Goal: Task Accomplishment & Management: Use online tool/utility

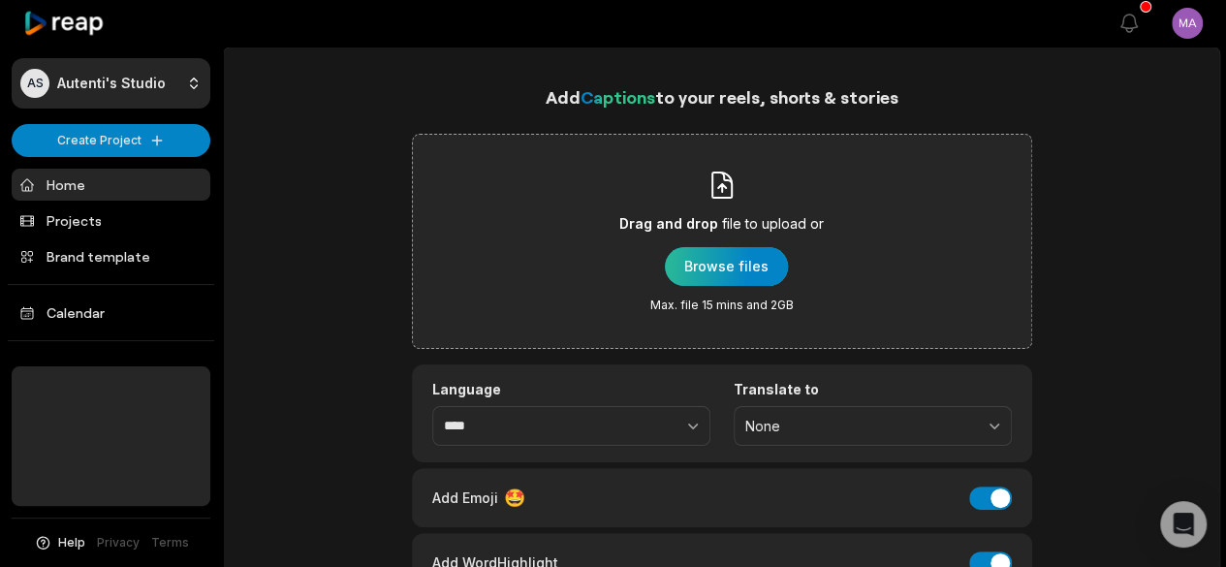
click at [750, 273] on div "button" at bounding box center [726, 266] width 123 height 39
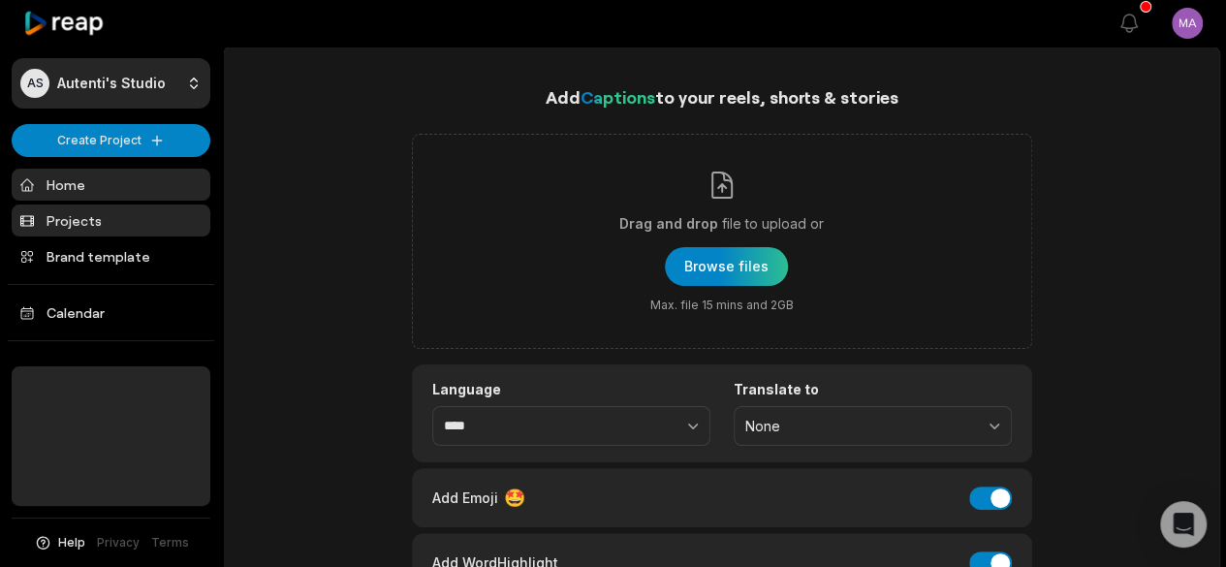
click at [122, 213] on link "Projects" at bounding box center [111, 220] width 199 height 32
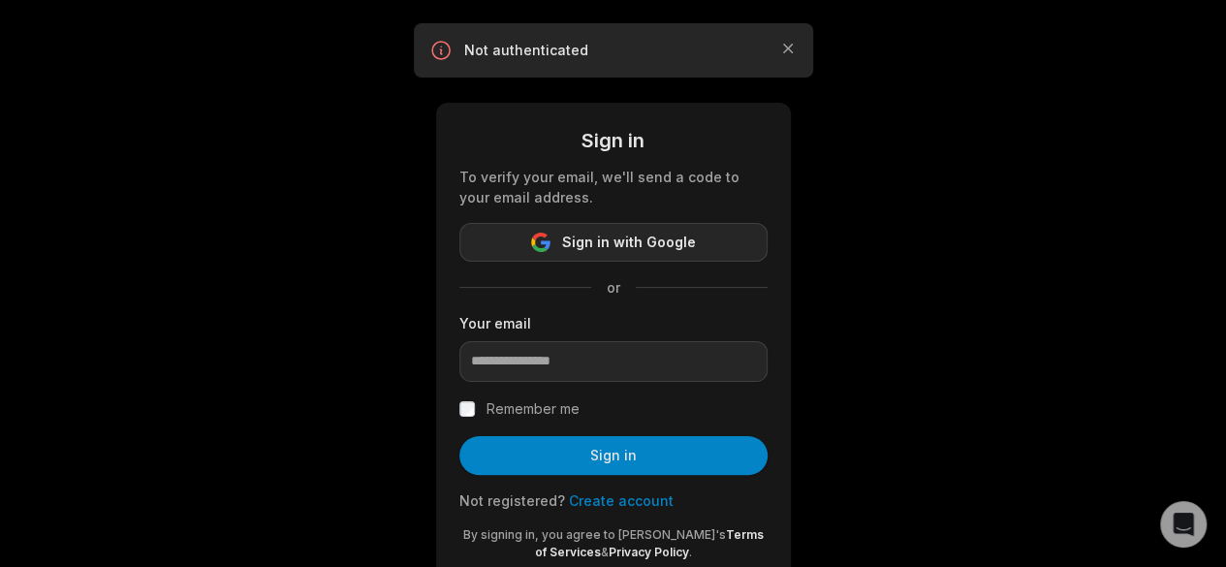
click at [711, 256] on button "Sign in with Google" at bounding box center [613, 242] width 308 height 39
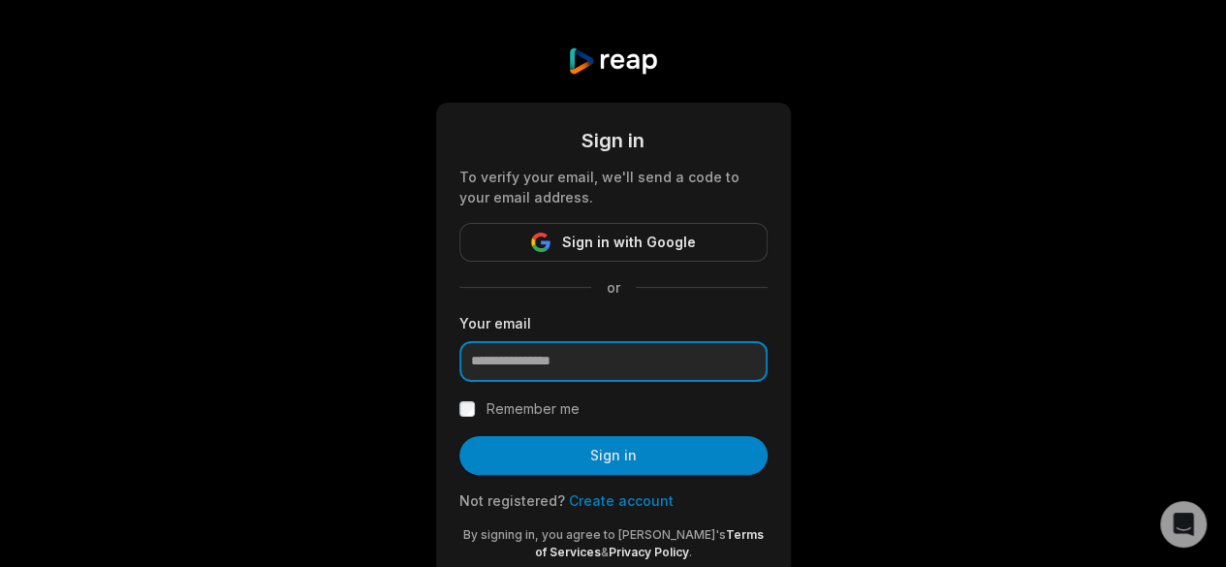
click at [671, 365] on input "email" at bounding box center [613, 361] width 308 height 41
type input "**********"
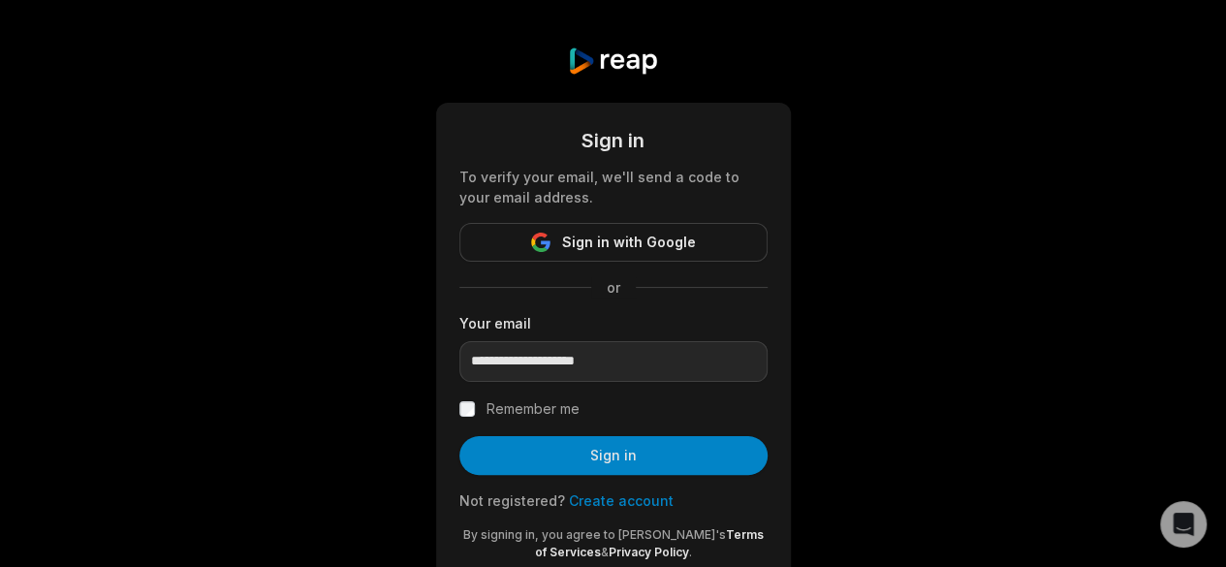
click at [528, 402] on label "Remember me" at bounding box center [532, 408] width 93 height 23
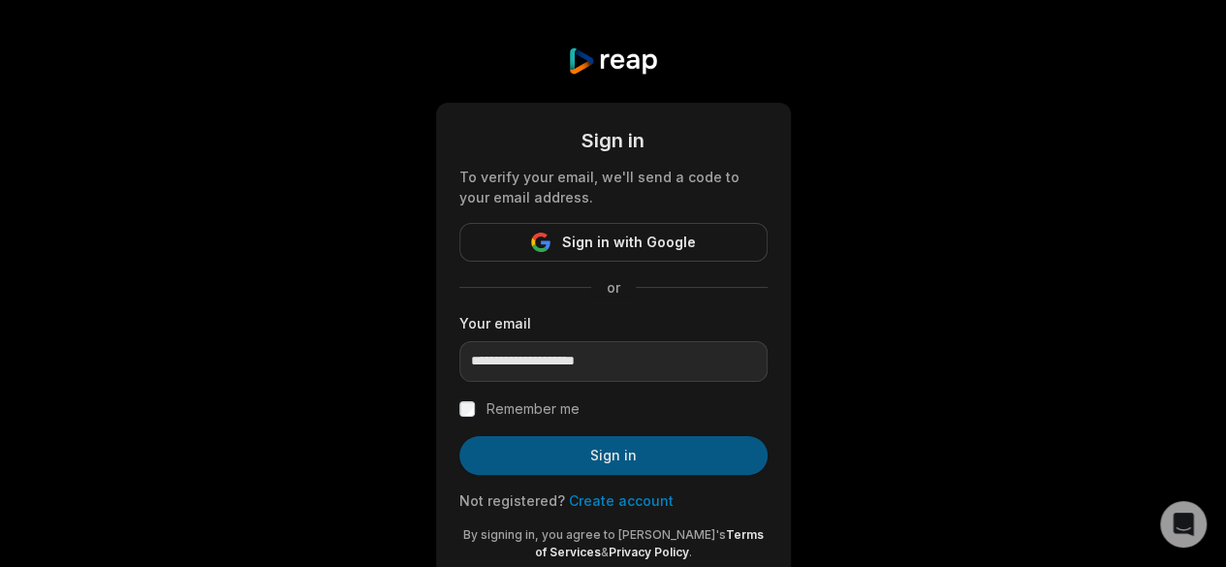
click at [585, 451] on button "Sign in" at bounding box center [613, 455] width 308 height 39
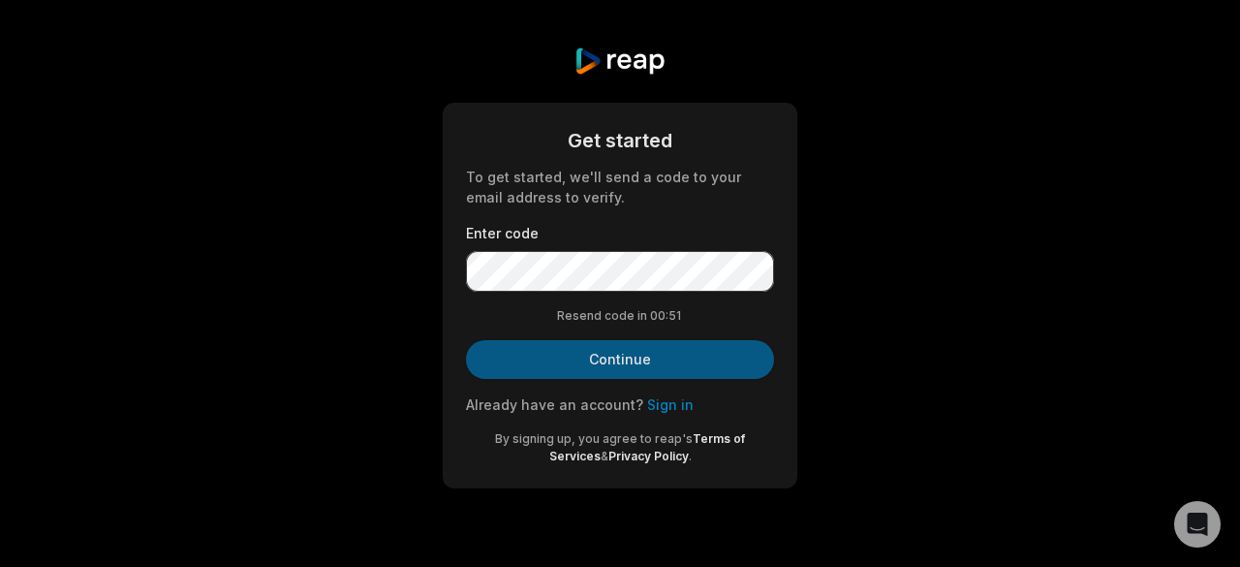
click at [679, 373] on button "Continue" at bounding box center [620, 359] width 308 height 39
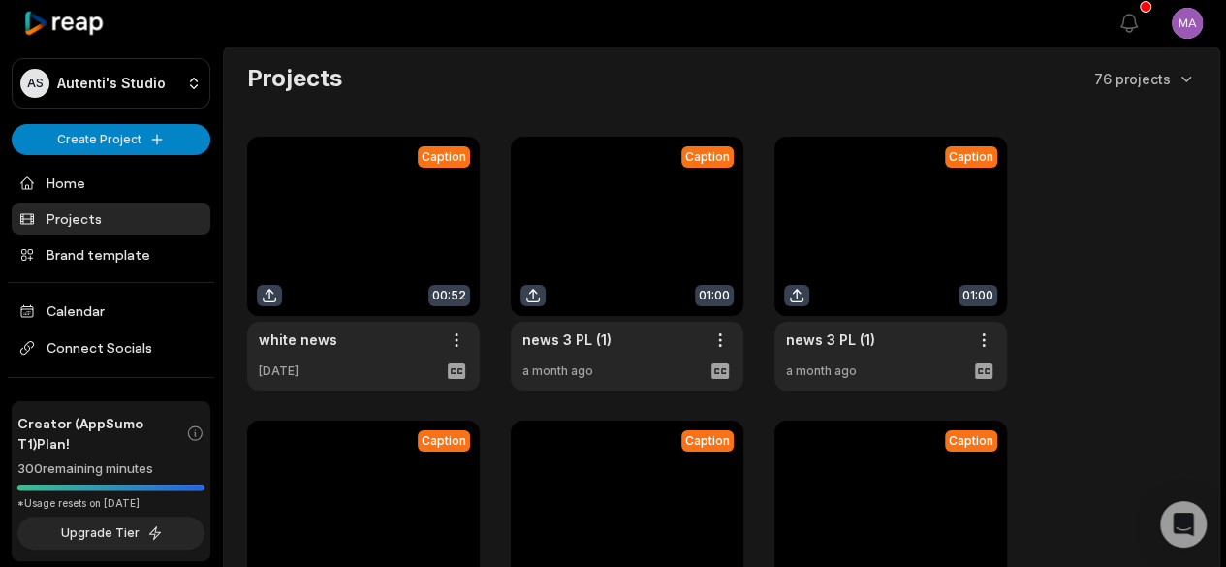
click at [422, 224] on link at bounding box center [363, 264] width 233 height 254
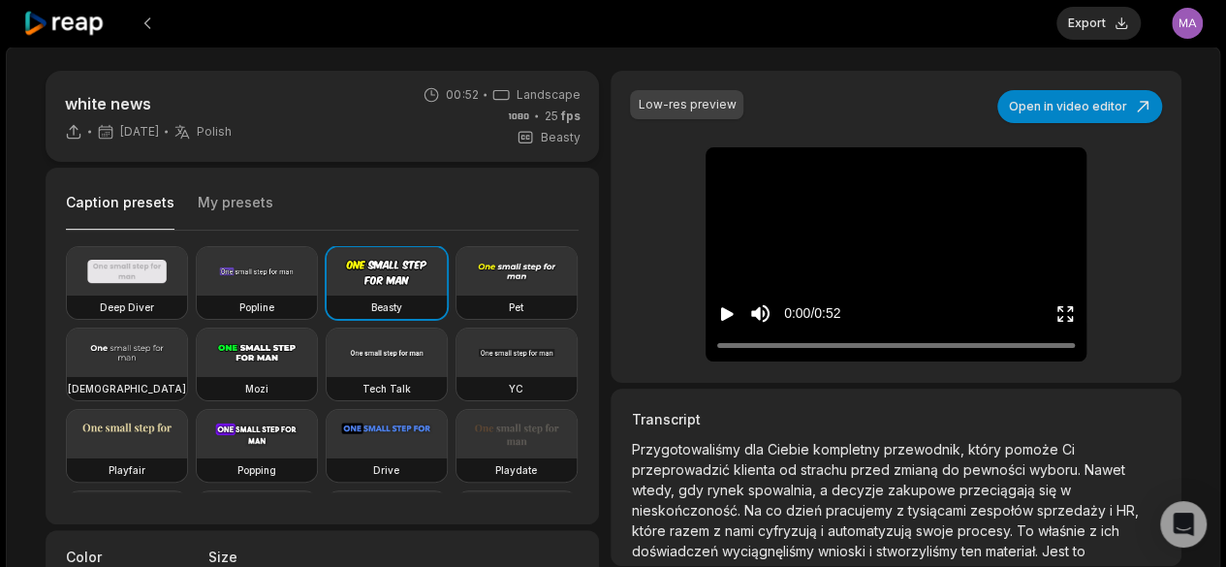
click at [233, 202] on button "My presets" at bounding box center [236, 211] width 76 height 37
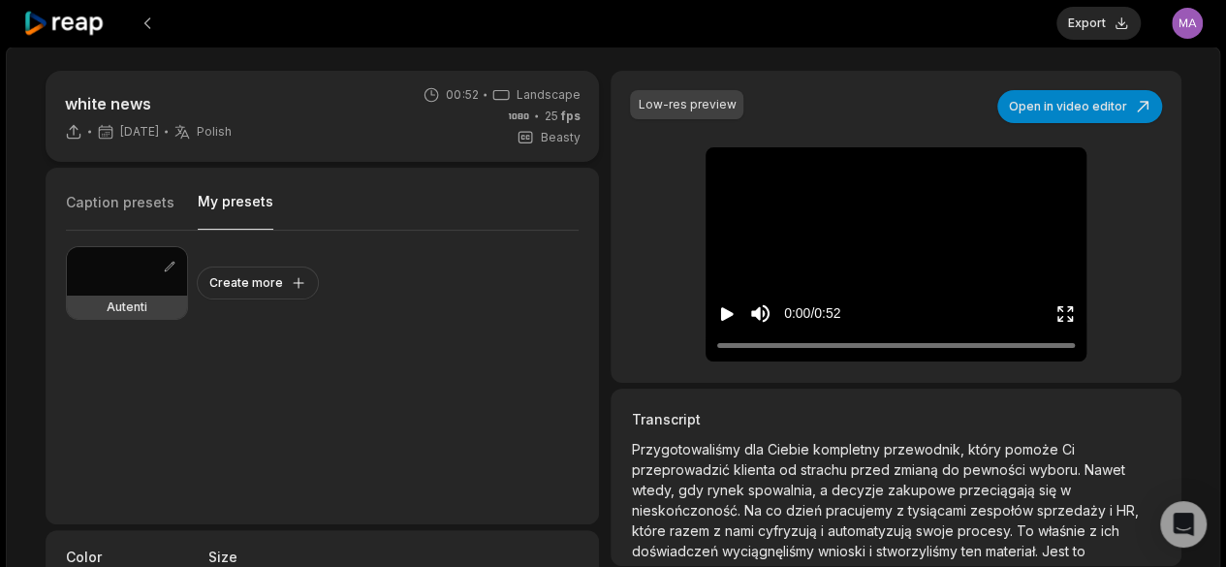
click at [724, 315] on icon "Play video" at bounding box center [727, 314] width 13 height 14
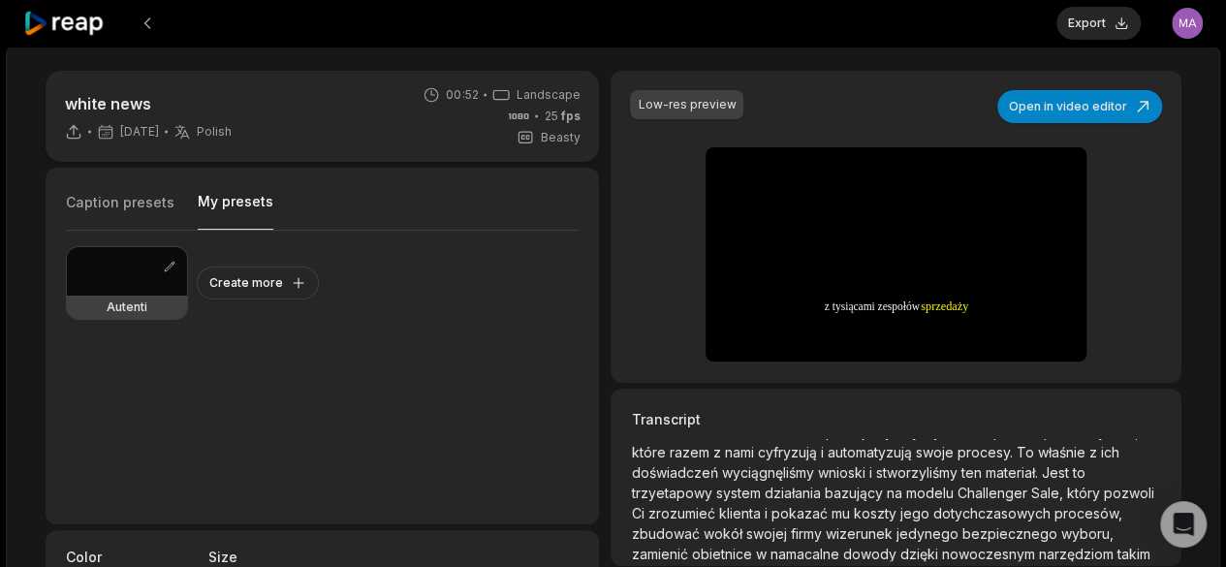
scroll to position [79, 0]
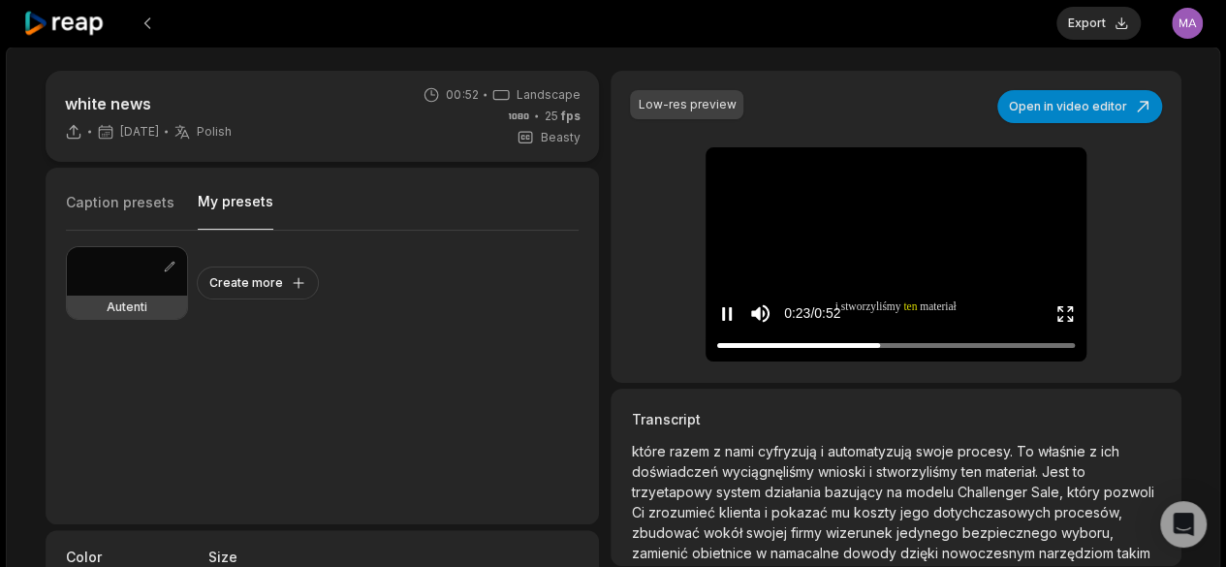
click at [764, 352] on div "0:23 / 0:52" at bounding box center [895, 309] width 381 height 105
click at [759, 344] on div at bounding box center [895, 345] width 357 height 13
click at [727, 309] on icon "Play video" at bounding box center [727, 314] width 13 height 14
click at [727, 309] on icon "Pause video" at bounding box center [726, 313] width 19 height 19
click at [727, 309] on icon "Play video" at bounding box center [727, 314] width 13 height 14
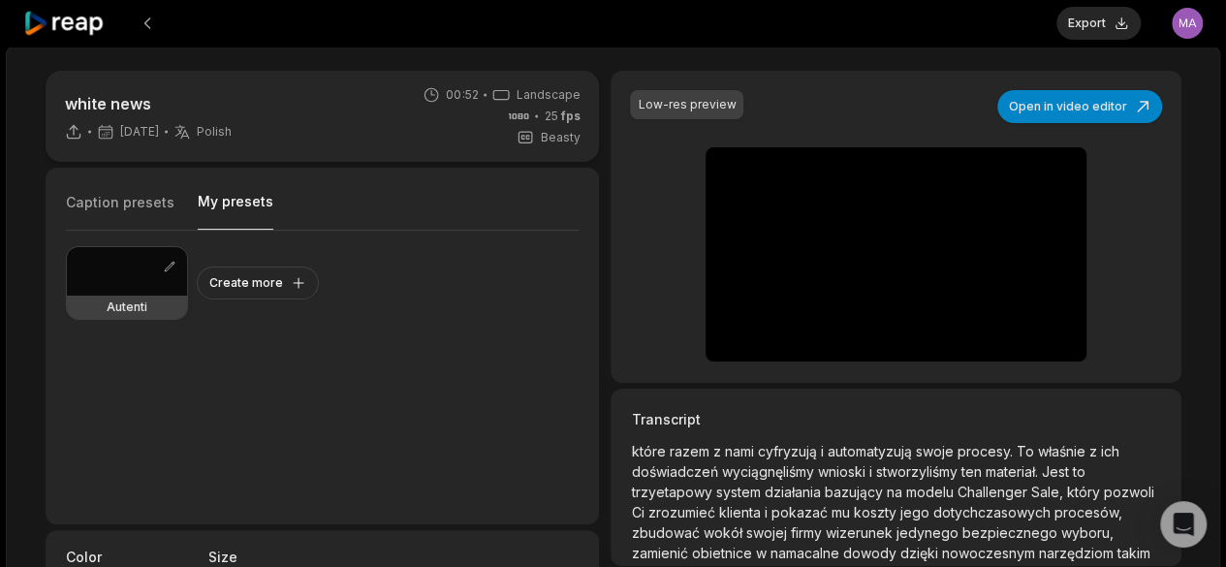
click at [99, 272] on div at bounding box center [127, 271] width 120 height 48
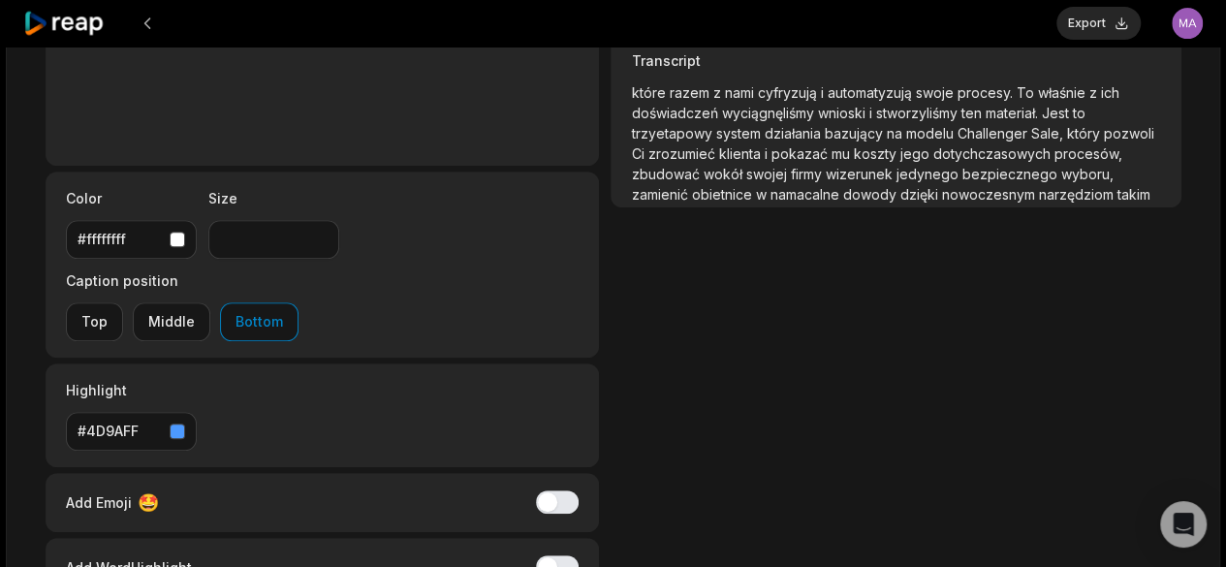
scroll to position [451, 0]
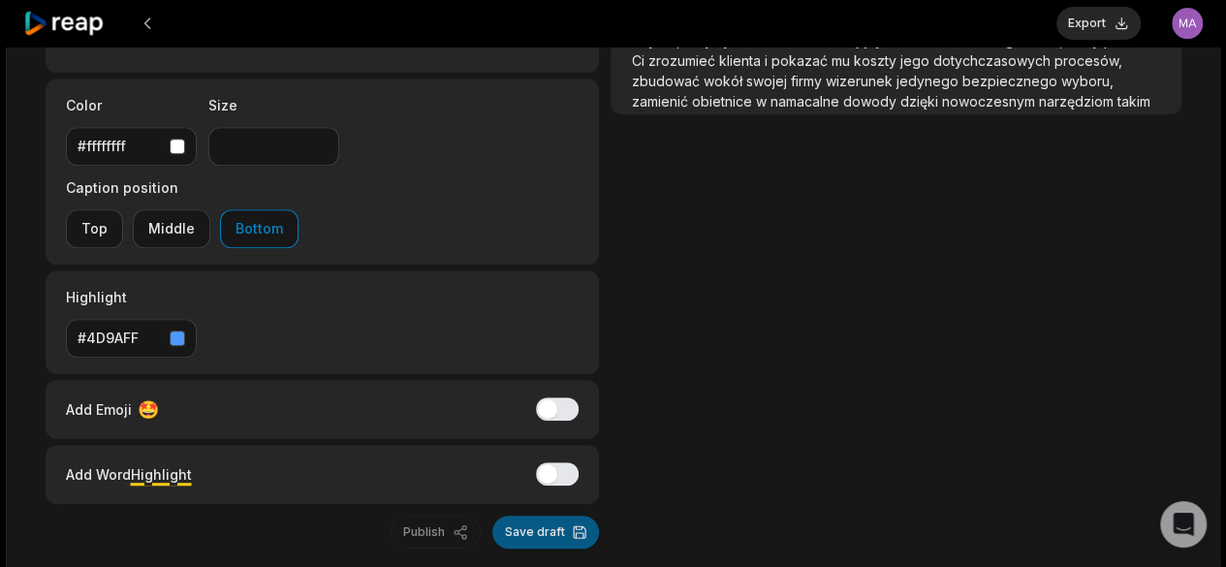
click at [554, 515] on button "Save draft" at bounding box center [545, 531] width 107 height 33
